Goal: Transaction & Acquisition: Purchase product/service

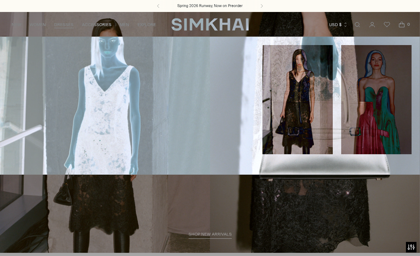
click at [19, 44] on div "All Dresses Mini Midi Maxi Evening Guest Of White Occasion Dresses" at bounding box center [37, 106] width 74 height 138
click at [20, 46] on link "All Dresses" at bounding box center [22, 47] width 28 height 5
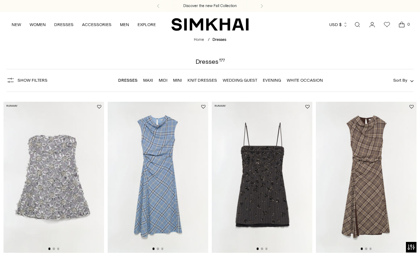
click at [312, 81] on link "White Occasion" at bounding box center [305, 80] width 36 height 5
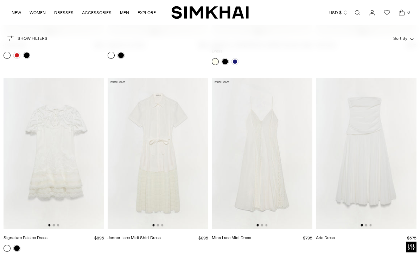
scroll to position [1146, 0]
click at [179, 160] on img at bounding box center [158, 153] width 101 height 151
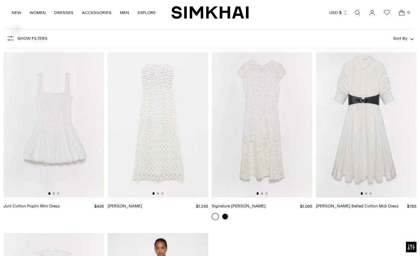
scroll to position [1358, 0]
